Goal: Information Seeking & Learning: Learn about a topic

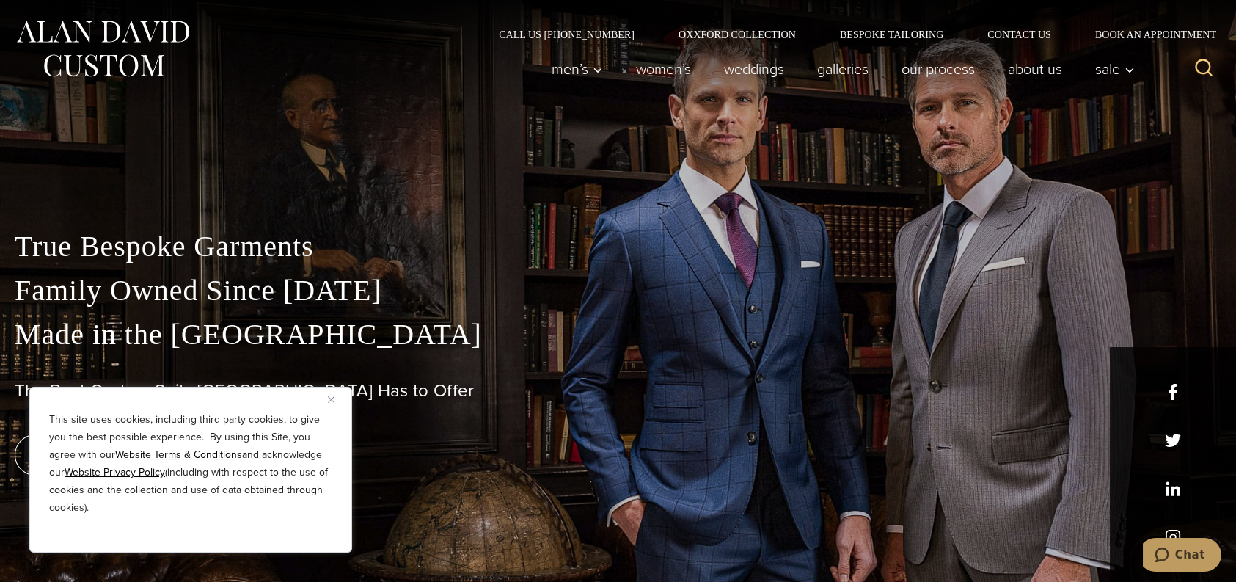
click at [324, 399] on div "This site uses cookies, including third party cookies, to give you the best pos…" at bounding box center [190, 470] width 323 height 166
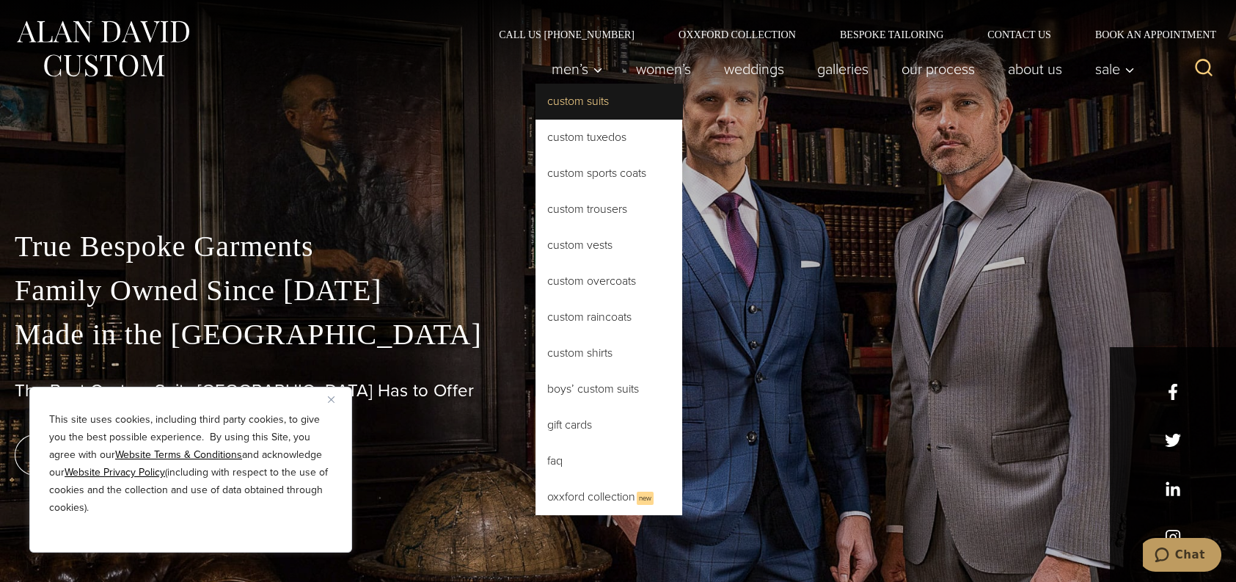
click at [583, 99] on link "Custom Suits" at bounding box center [608, 101] width 147 height 35
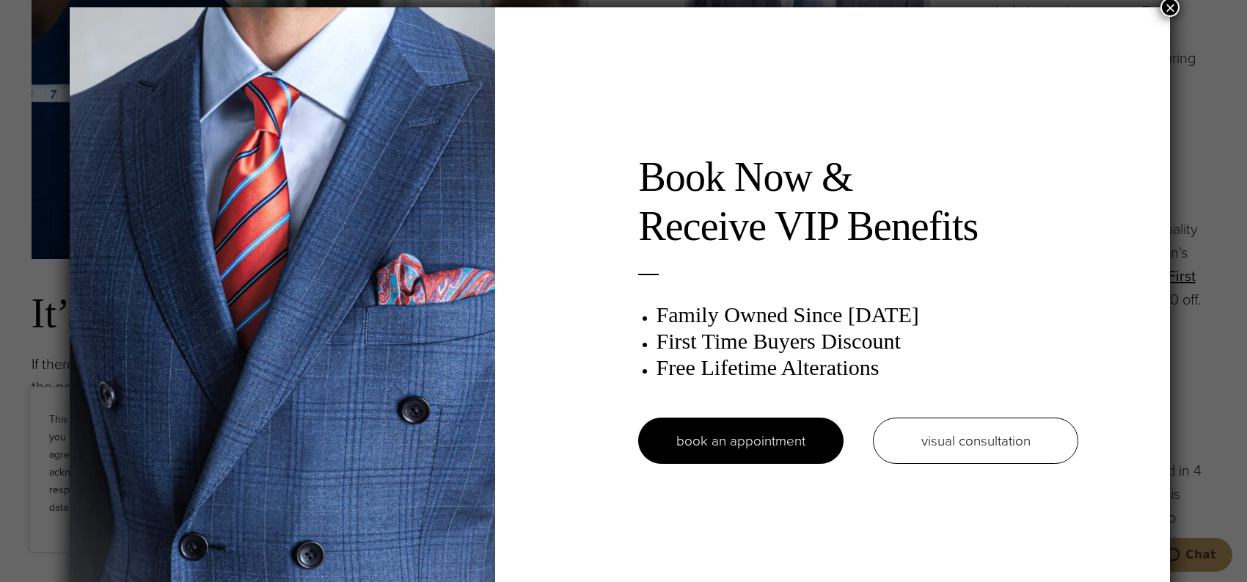
scroll to position [7, 0]
